Goal: Transaction & Acquisition: Purchase product/service

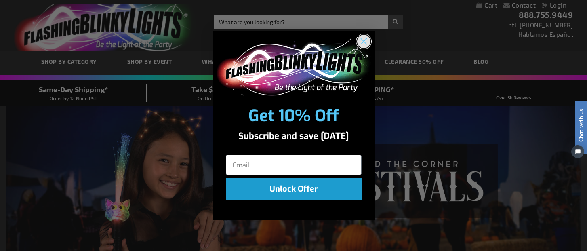
click at [364, 43] on icon "Close dialog" at bounding box center [364, 42] width 6 height 6
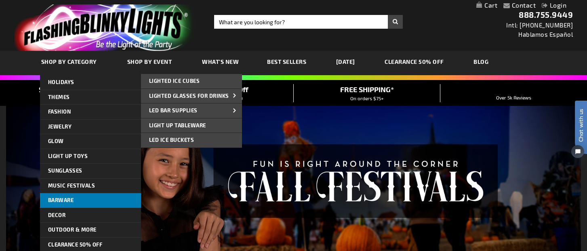
click at [65, 200] on span "Barware" at bounding box center [61, 200] width 26 height 6
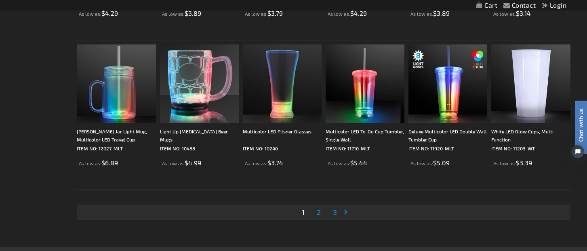
scroll to position [1548, 0]
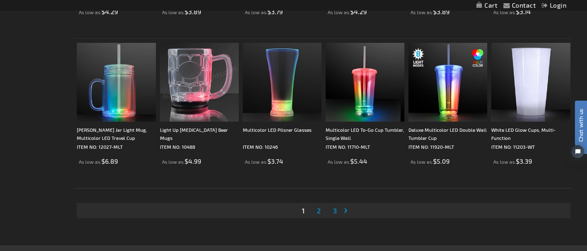
click at [318, 210] on span "2" at bounding box center [319, 210] width 4 height 9
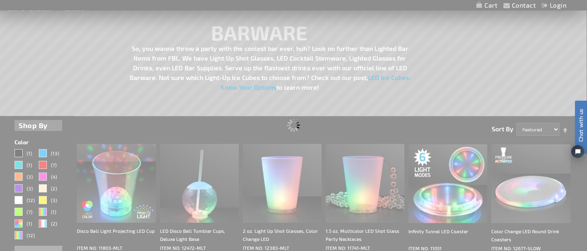
scroll to position [16, 0]
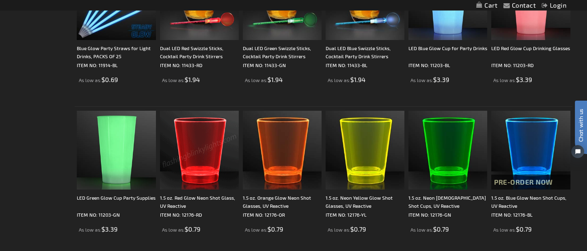
scroll to position [1037, 0]
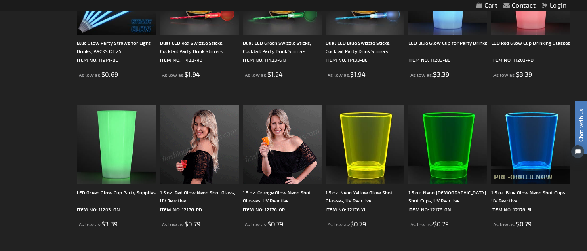
click at [267, 141] on img at bounding box center [282, 144] width 79 height 79
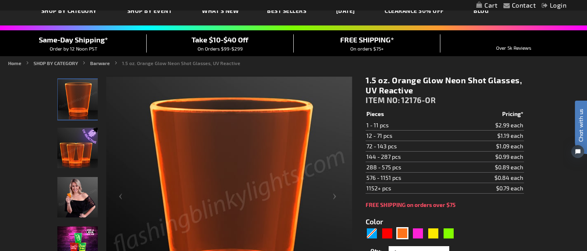
click at [76, 234] on img "Neon Glow Shot Glass" at bounding box center [77, 246] width 40 height 40
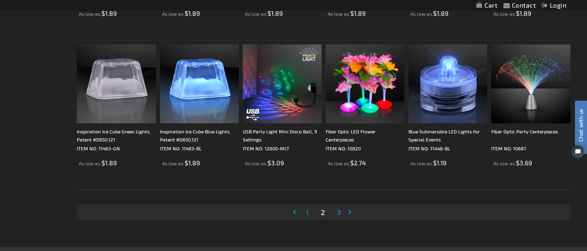
scroll to position [1548, 0]
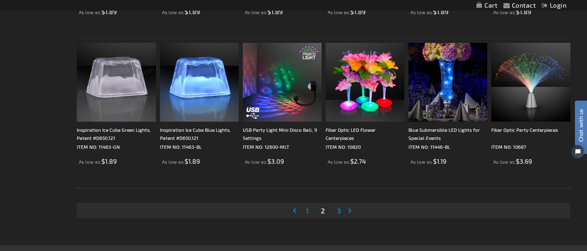
click at [339, 212] on span "3" at bounding box center [339, 210] width 4 height 9
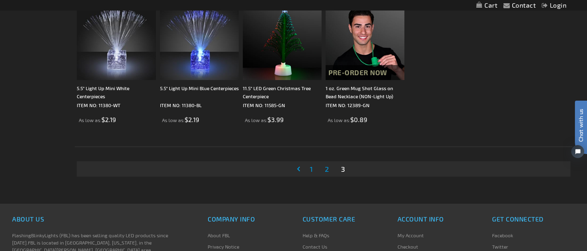
scroll to position [396, 0]
